Goal: Information Seeking & Learning: Learn about a topic

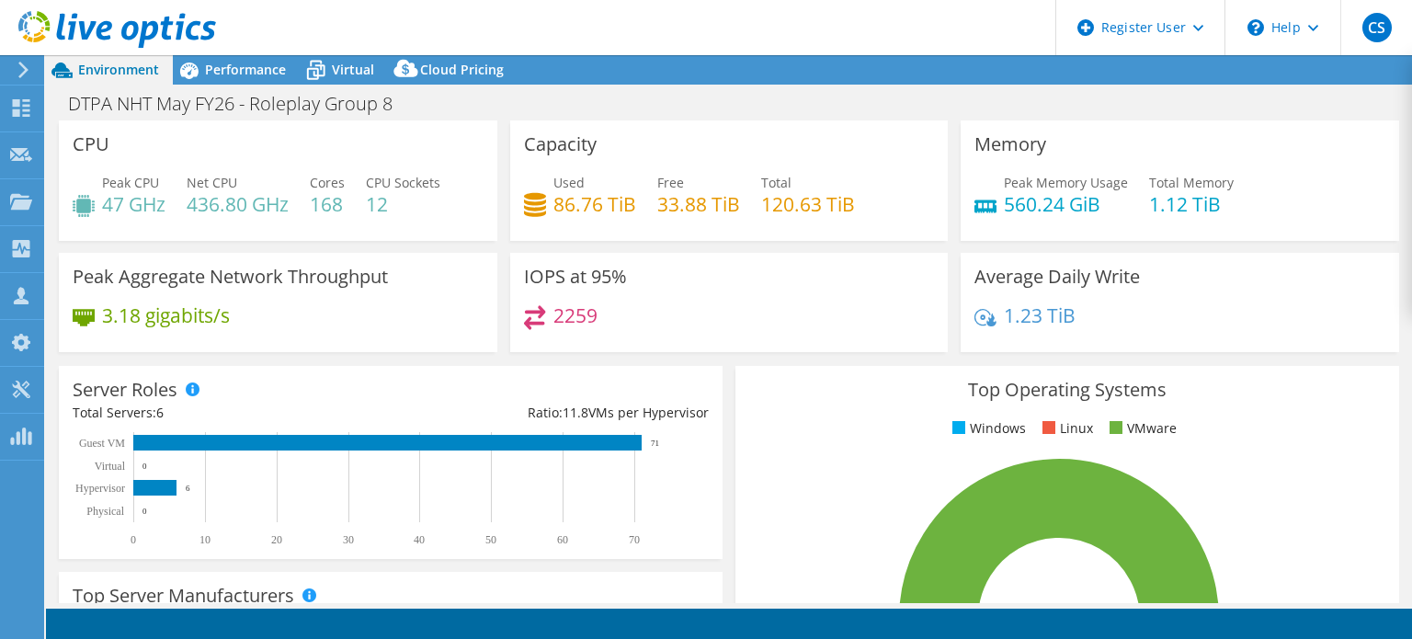
select select "USD"
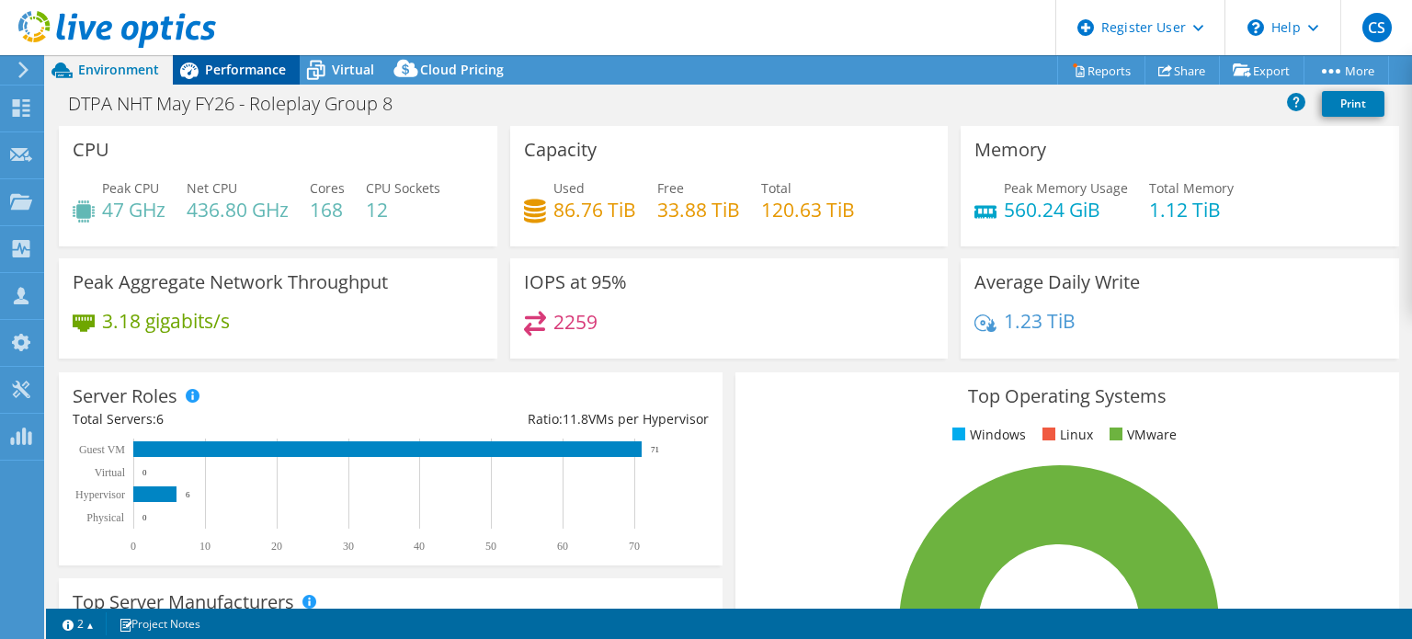
click at [255, 59] on div "Performance" at bounding box center [236, 69] width 127 height 29
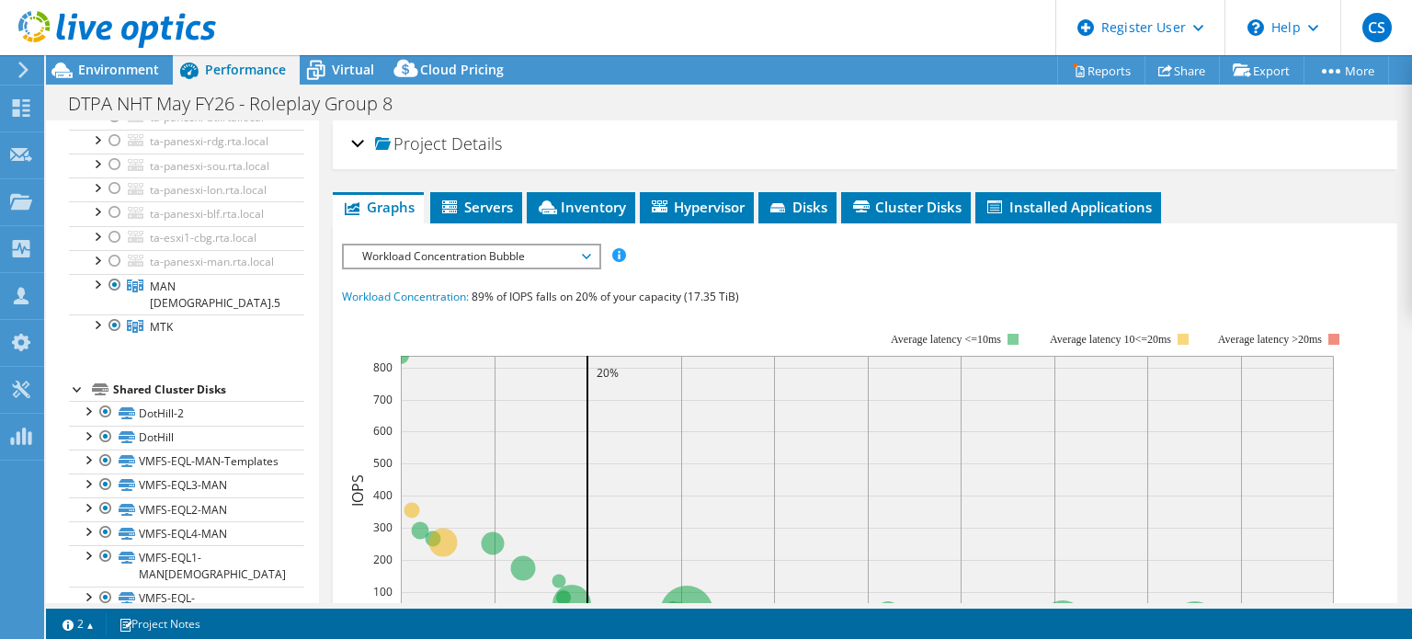
scroll to position [351, 0]
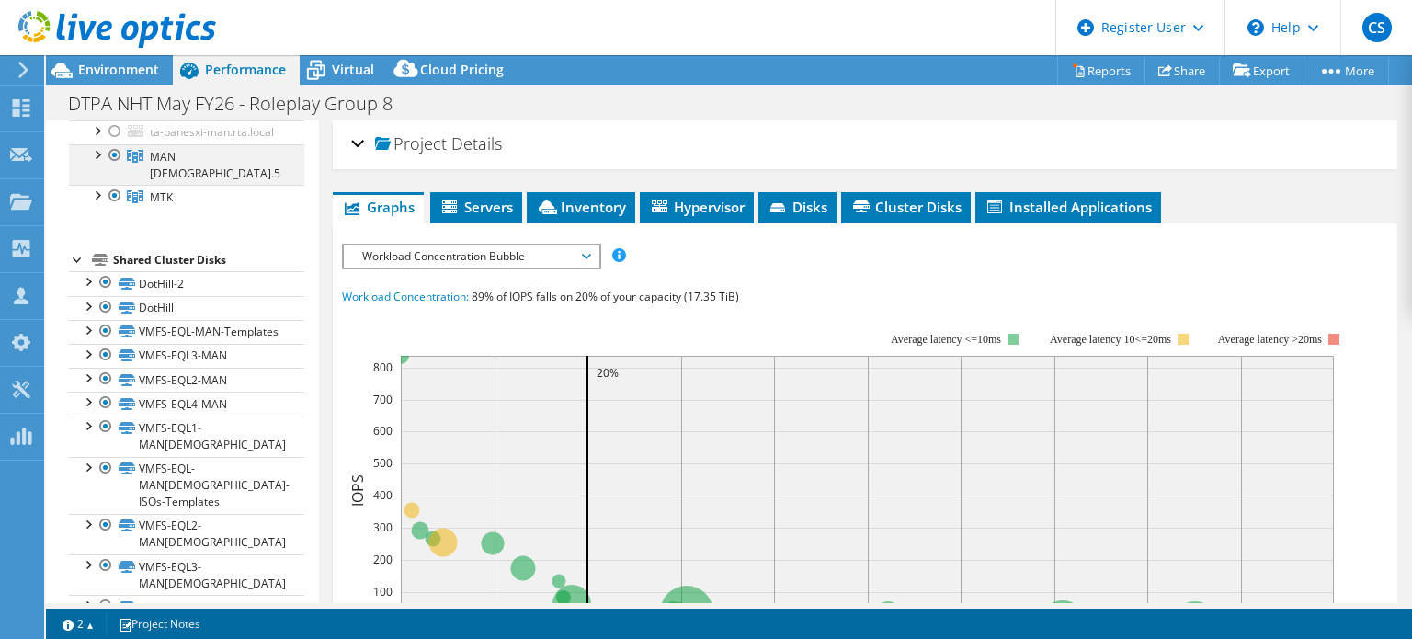
click at [94, 163] on div at bounding box center [96, 153] width 18 height 18
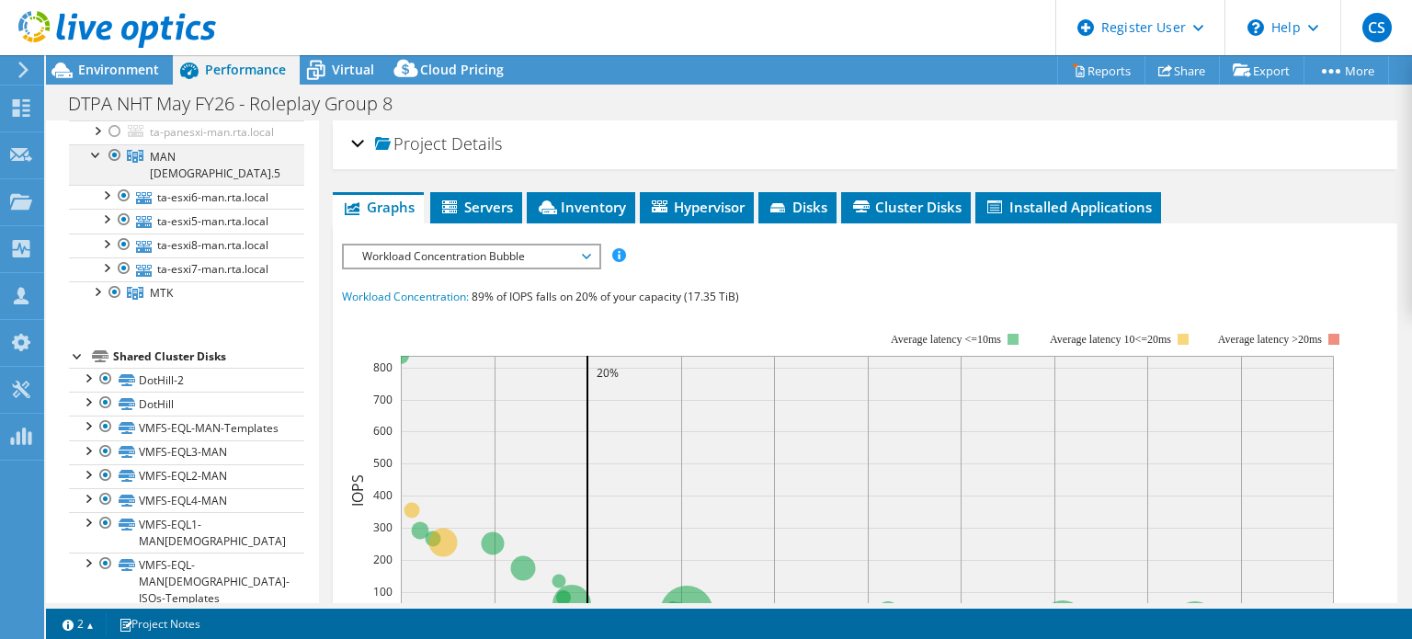
click at [118, 166] on div at bounding box center [115, 155] width 18 height 22
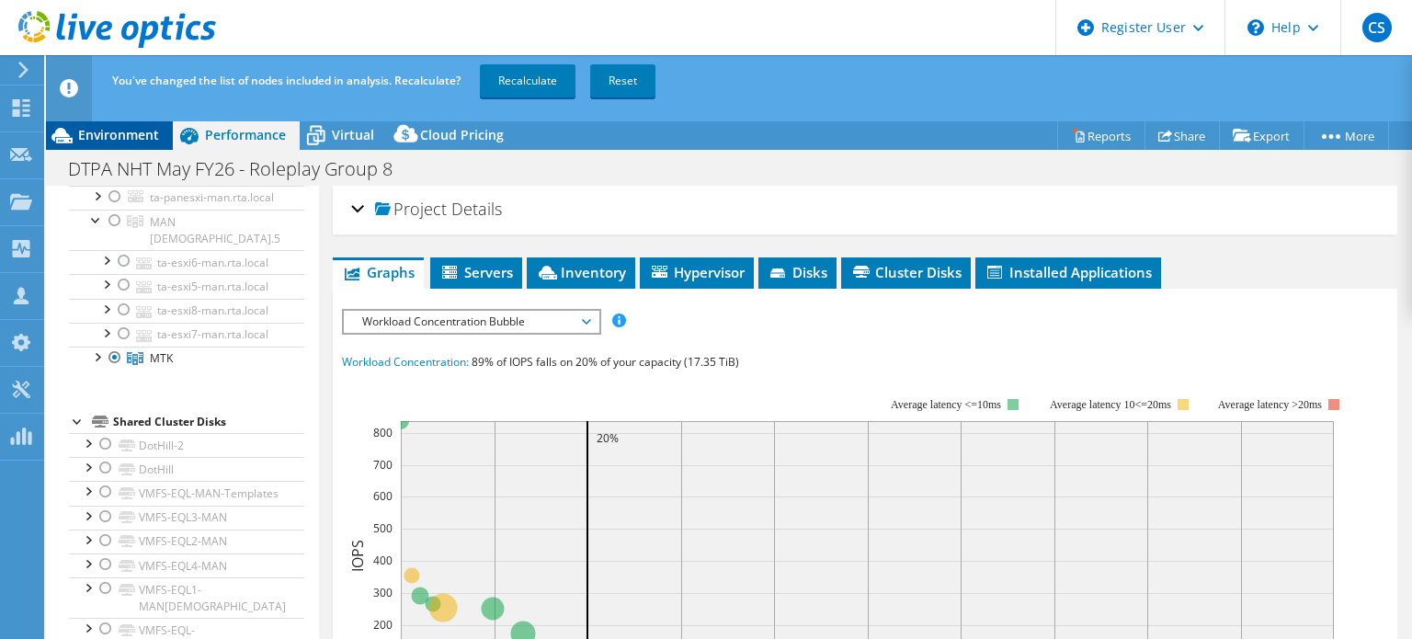
click at [120, 143] on div "Environment" at bounding box center [109, 134] width 127 height 29
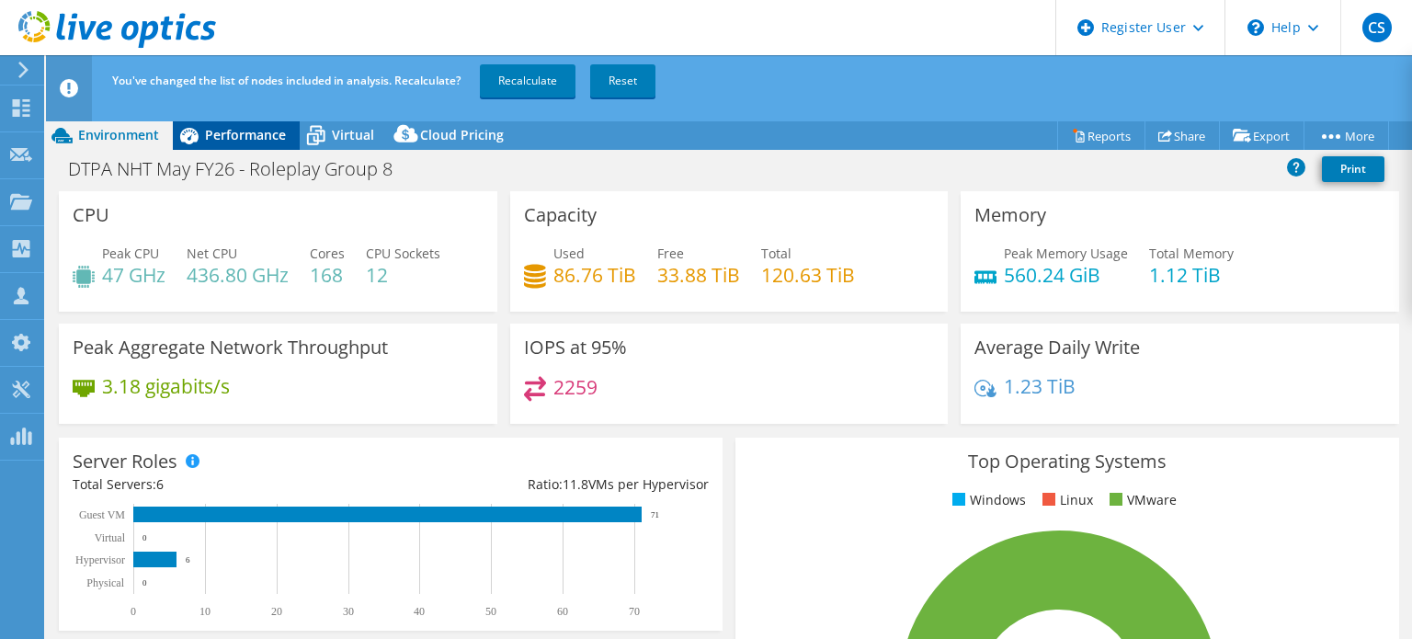
click at [217, 143] on div "Performance" at bounding box center [236, 134] width 127 height 29
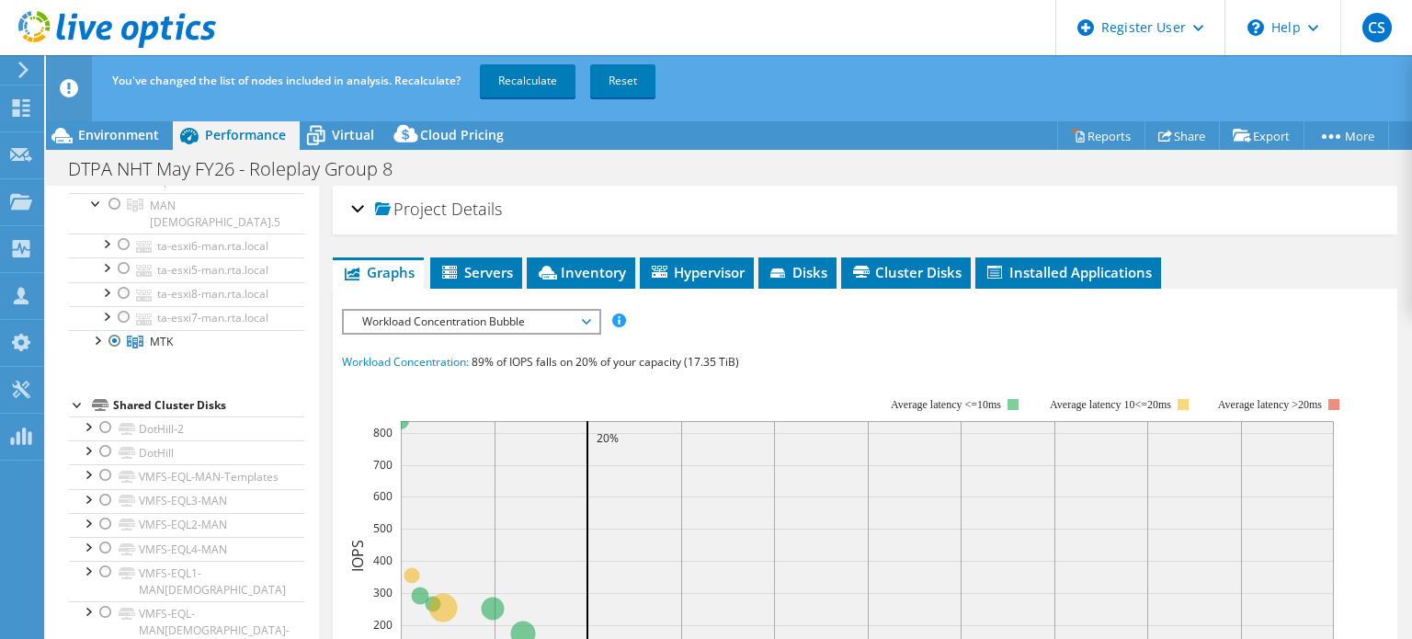
scroll to position [351, 0]
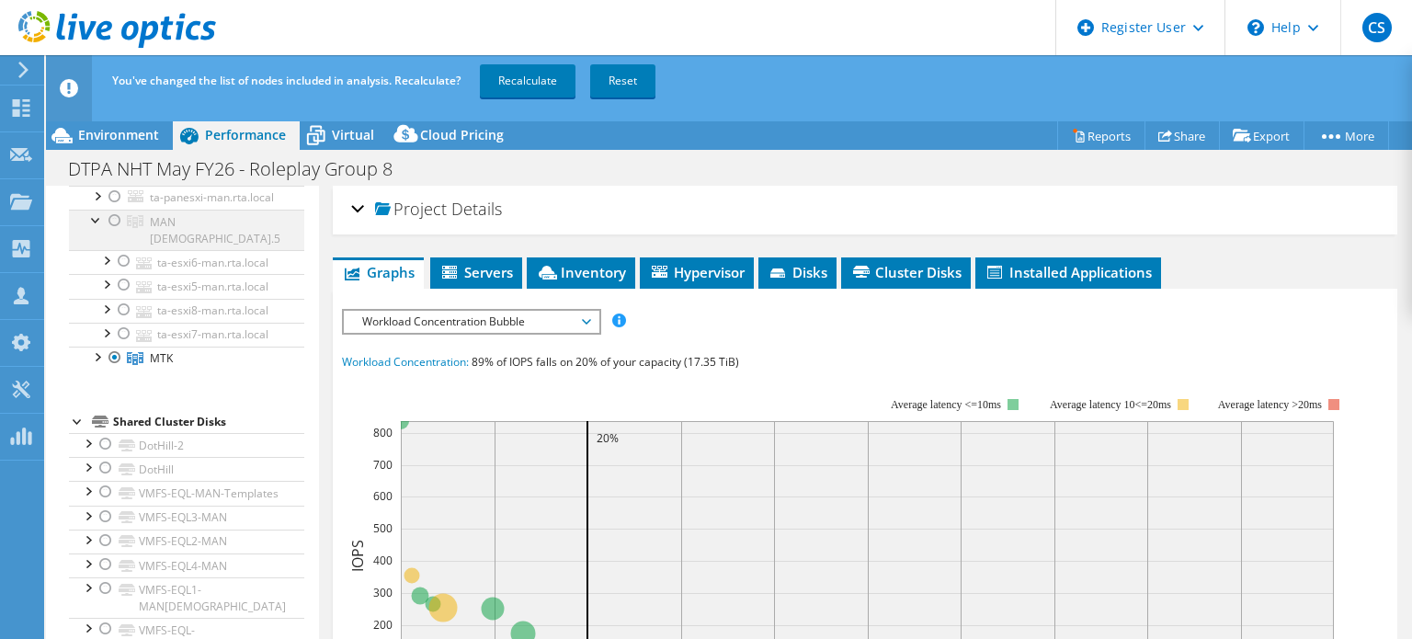
click at [106, 315] on li "MAN [DEMOGRAPHIC_DATA].5 ta-esxi6-man.rta.local DotHill-2 DotHill" at bounding box center [186, 278] width 235 height 137
click at [113, 232] on div at bounding box center [115, 221] width 18 height 22
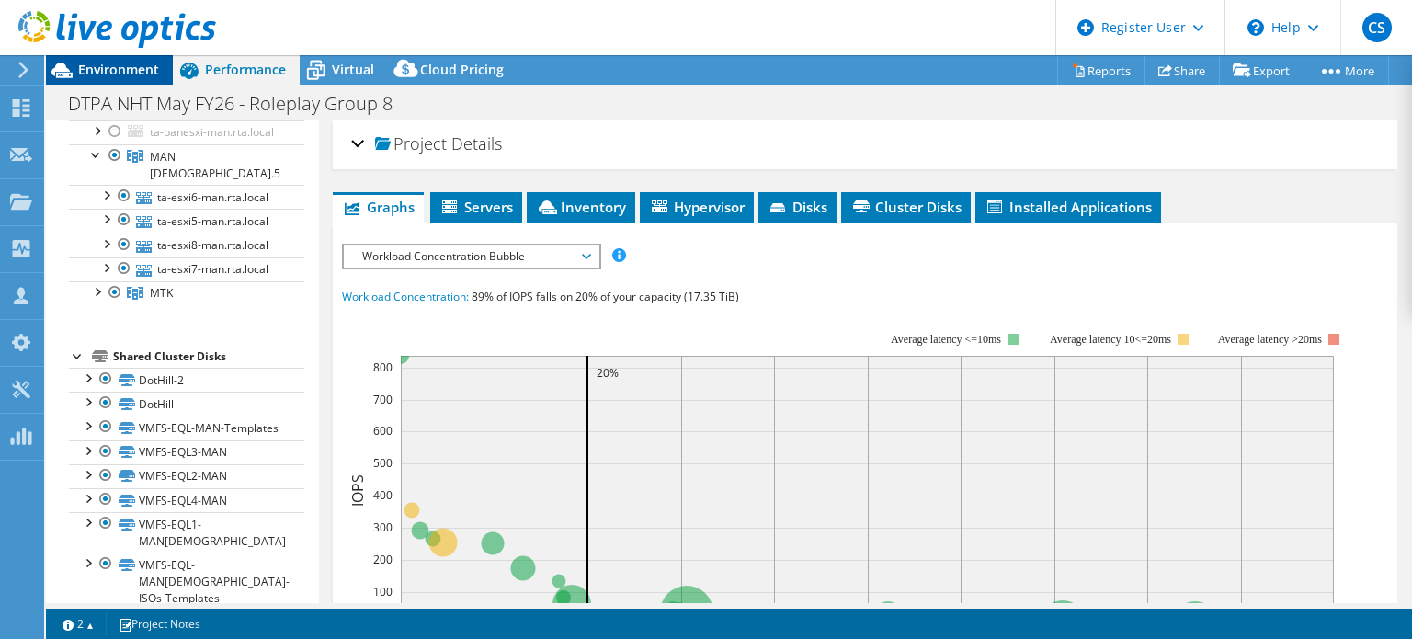
click at [139, 72] on span "Environment" at bounding box center [118, 69] width 81 height 17
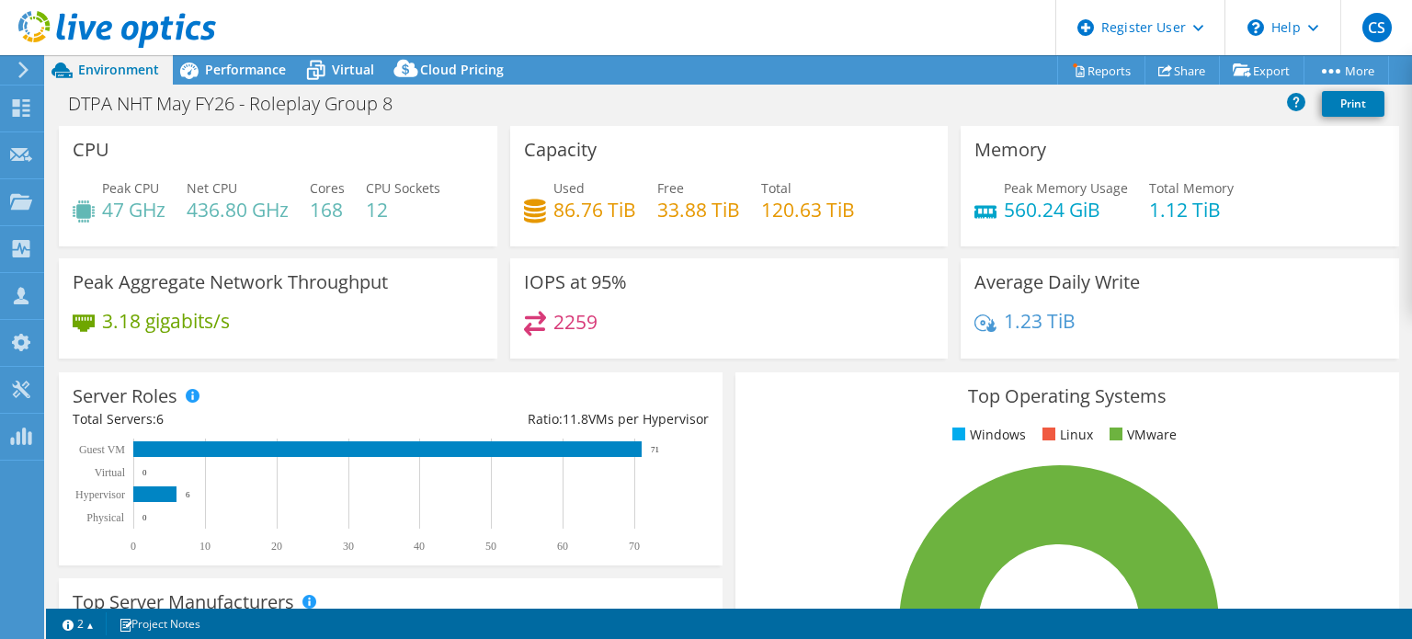
scroll to position [368, 0]
